Goal: Information Seeking & Learning: Learn about a topic

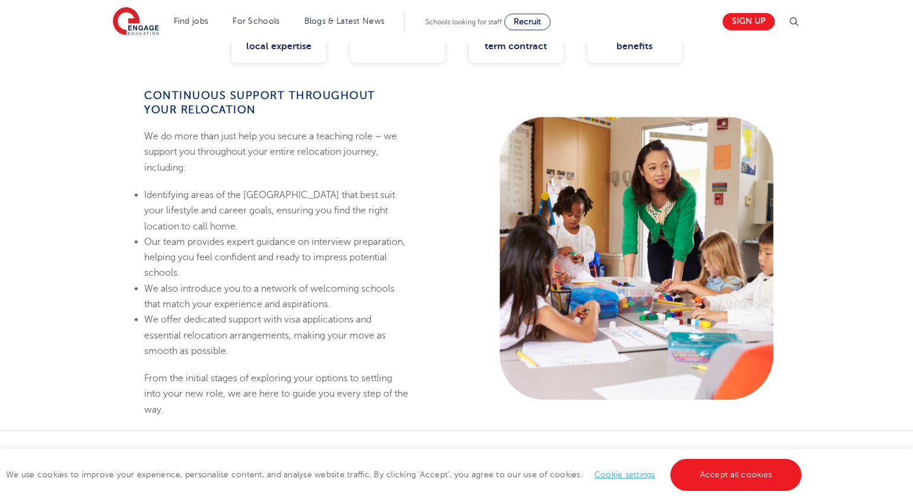
scroll to position [678, 0]
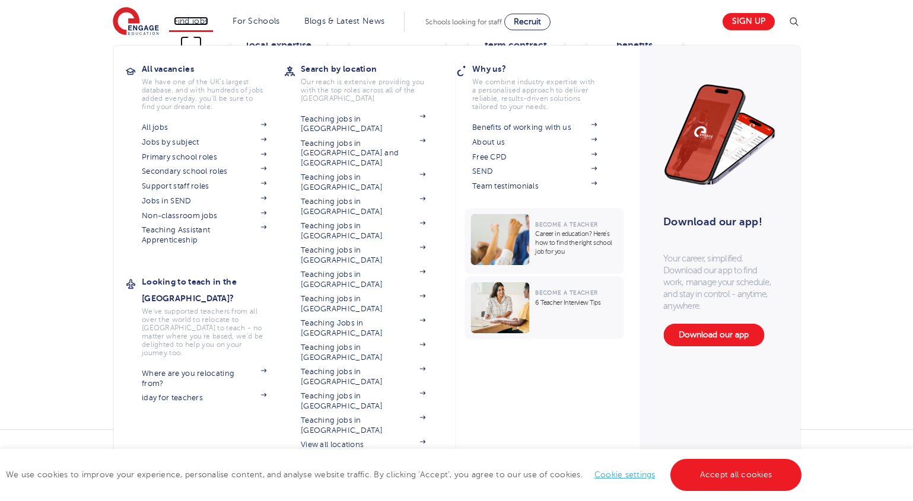
click at [193, 18] on link "Find jobs" at bounding box center [191, 21] width 35 height 9
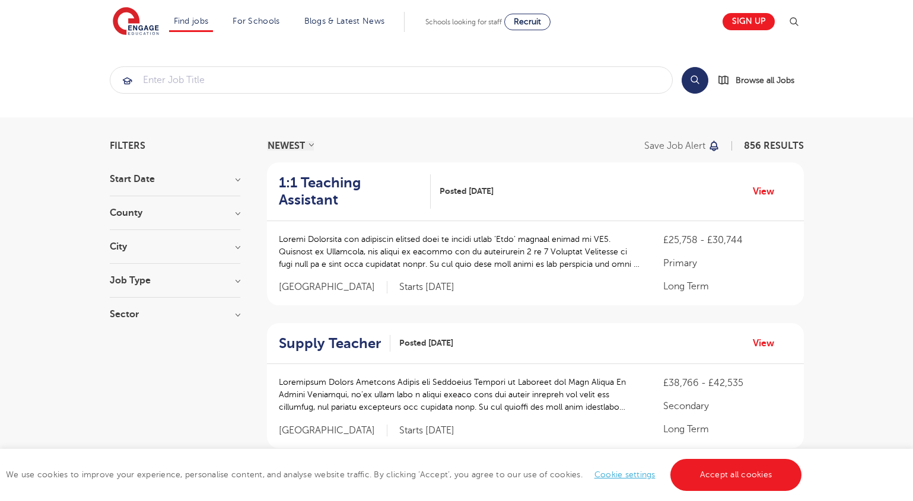
click at [137, 182] on h3 "Start Date" at bounding box center [175, 178] width 131 height 9
click at [128, 202] on label "September 125" at bounding box center [163, 203] width 71 height 15
click at [128, 202] on input "September 125" at bounding box center [132, 202] width 8 height 8
checkbox input "true"
click at [174, 318] on div "City Leeds 35 Kirklees 14 Bradford 5 Newham 5 Wandsworth 5 Show more" at bounding box center [175, 318] width 131 height 22
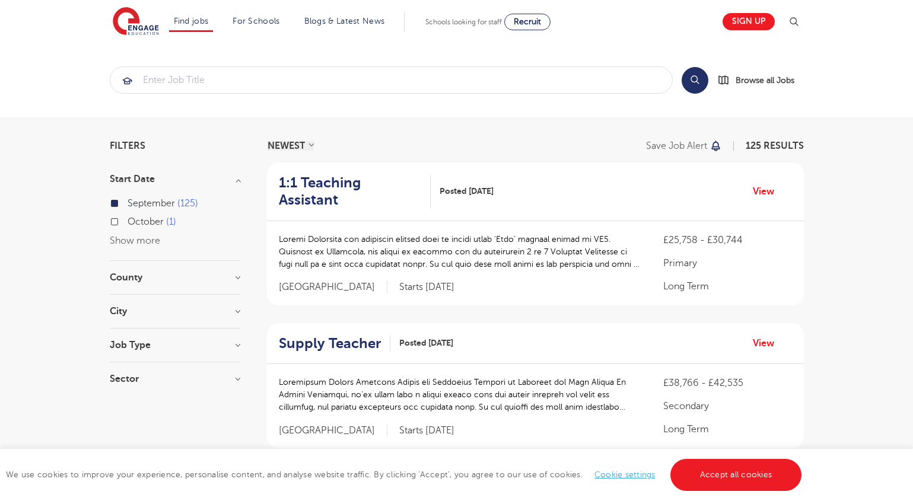
click at [218, 317] on div "City Leeds 35 Kirklees 14 Bradford 5 Newham 5 Wandsworth 5 Show more" at bounding box center [175, 318] width 131 height 22
click at [232, 316] on div "City Leeds 35 Kirklees 14 Bradford 5 Newham 5 Wandsworth 5 Show more" at bounding box center [175, 318] width 131 height 22
click at [236, 314] on h3 "City" at bounding box center [175, 311] width 131 height 9
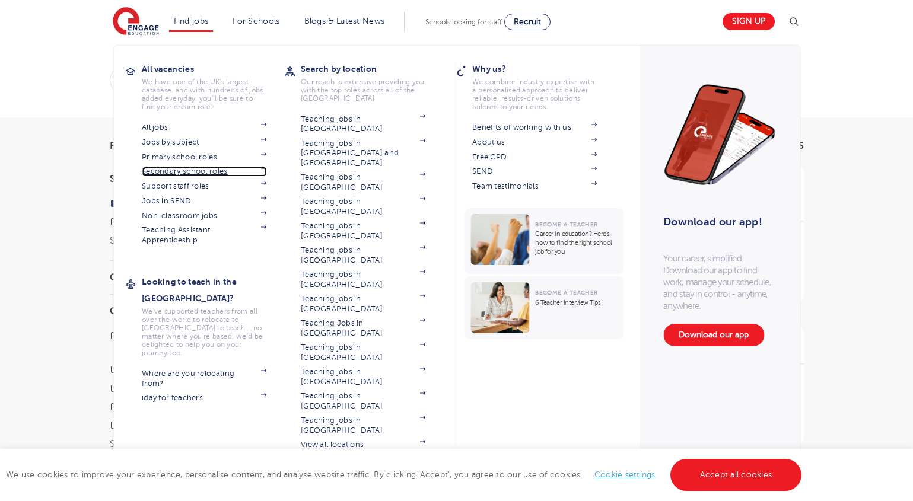
click at [181, 169] on link "Secondary school roles" at bounding box center [204, 171] width 125 height 9
